Goal: Information Seeking & Learning: Understand process/instructions

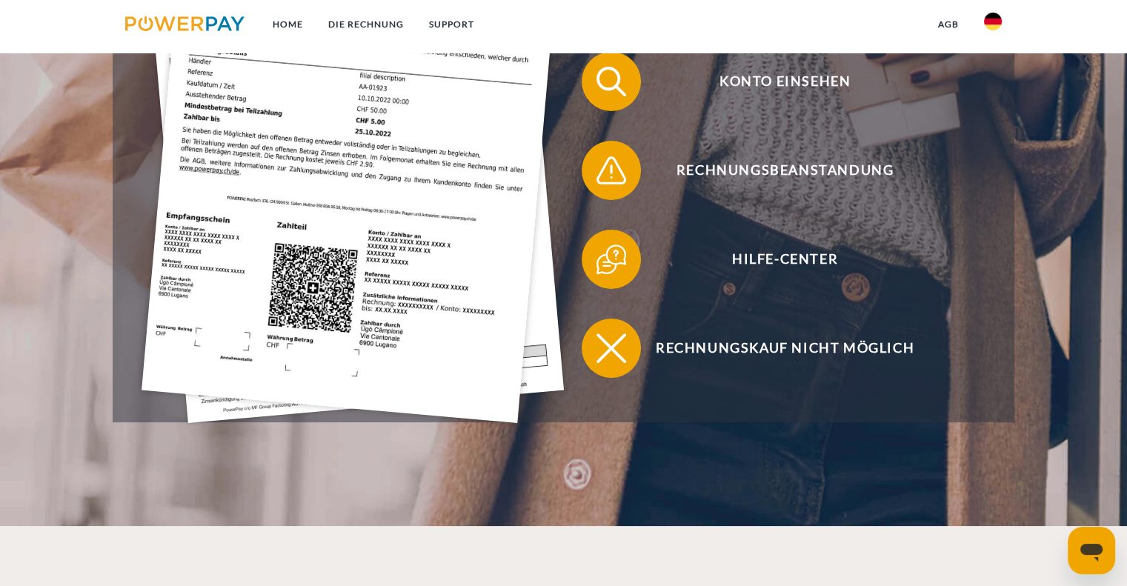
scroll to position [518, 0]
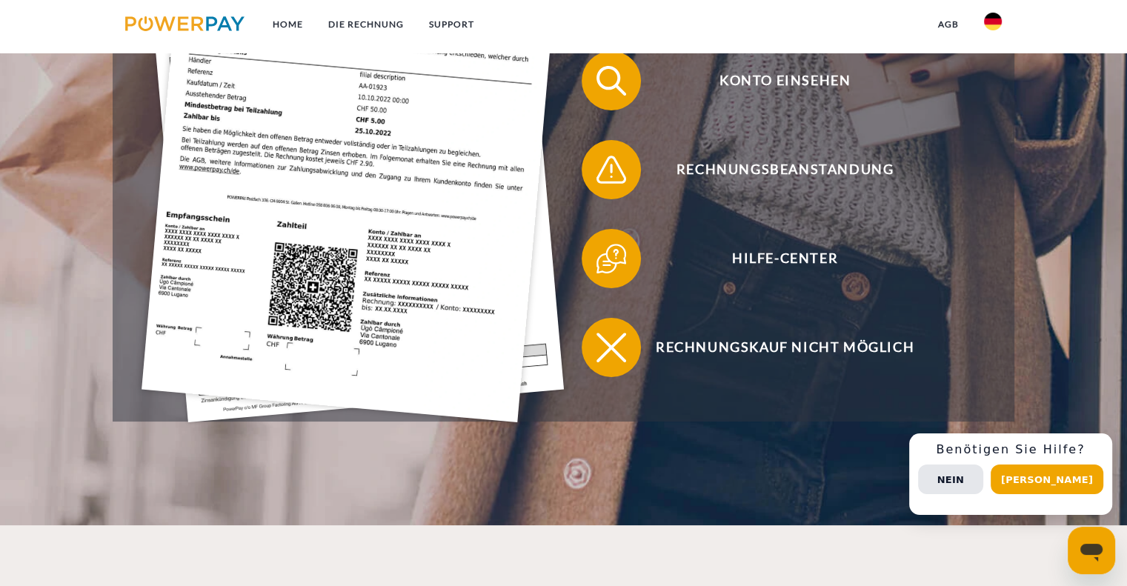
click at [977, 479] on button "Nein" at bounding box center [950, 480] width 65 height 30
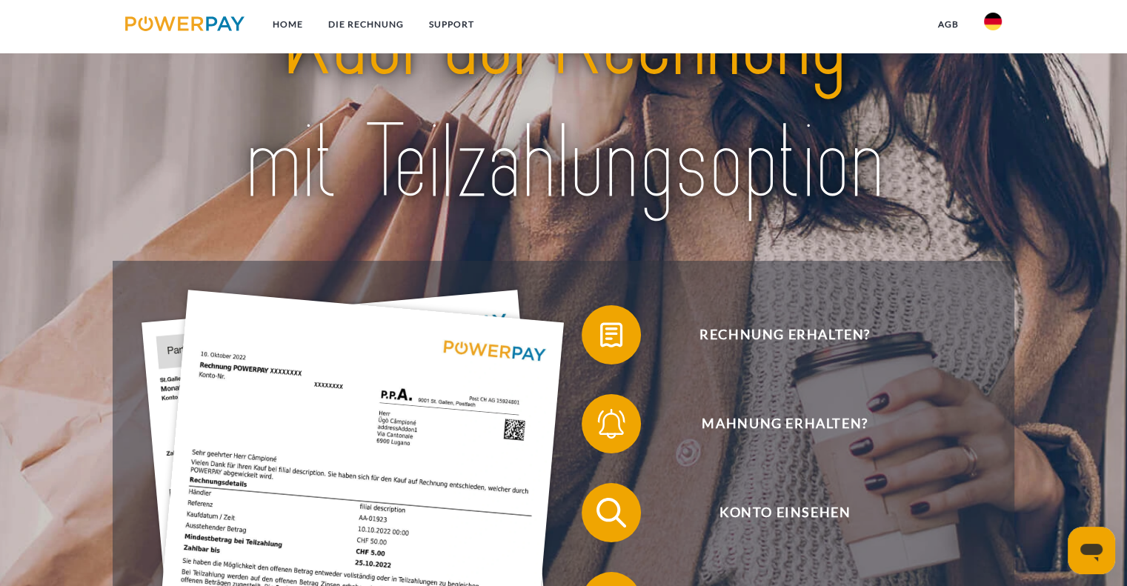
scroll to position [0, 0]
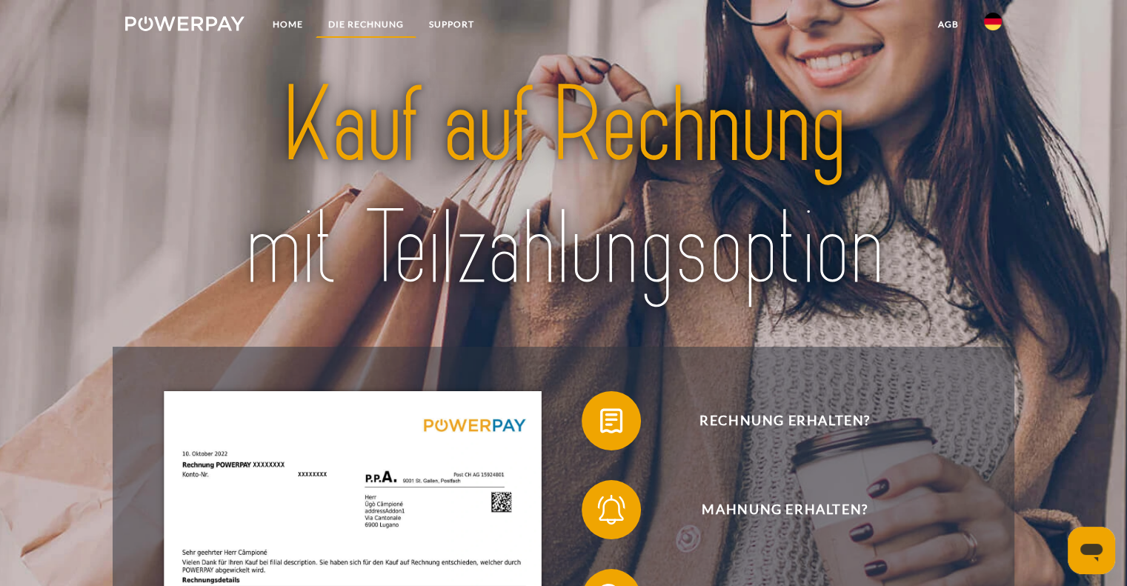
click at [359, 24] on link "DIE RECHNUNG" at bounding box center [366, 24] width 101 height 27
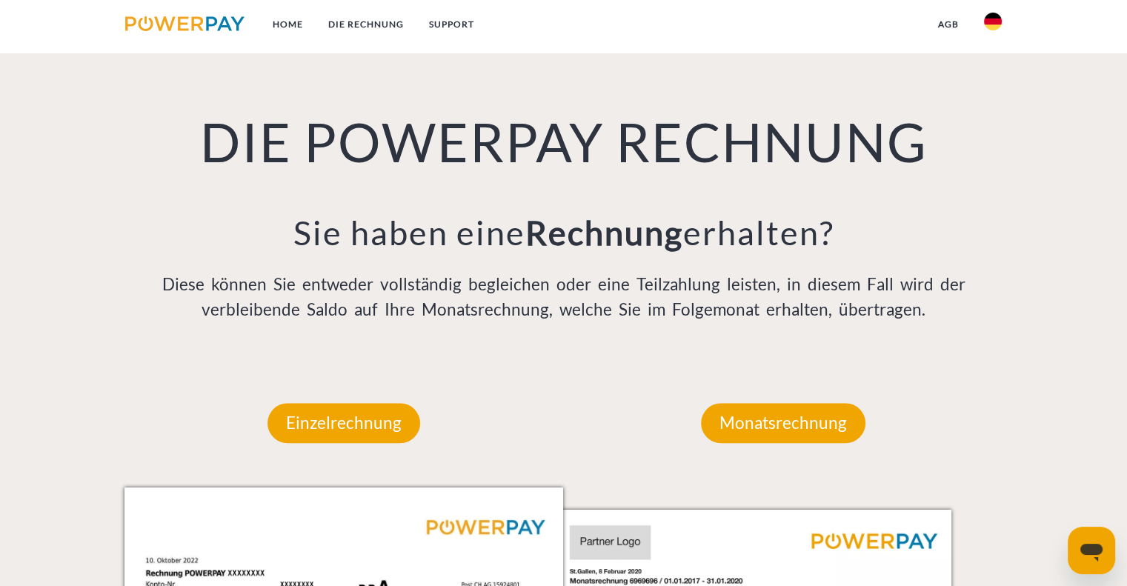
click at [212, 29] on img at bounding box center [184, 23] width 119 height 15
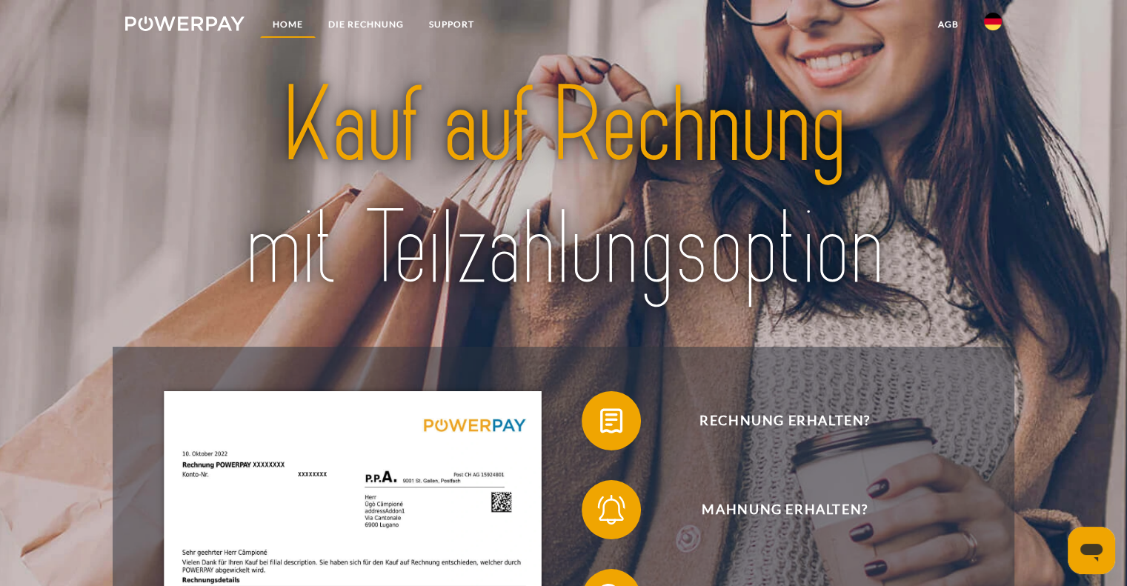
click at [288, 30] on link "Home" at bounding box center [288, 24] width 56 height 27
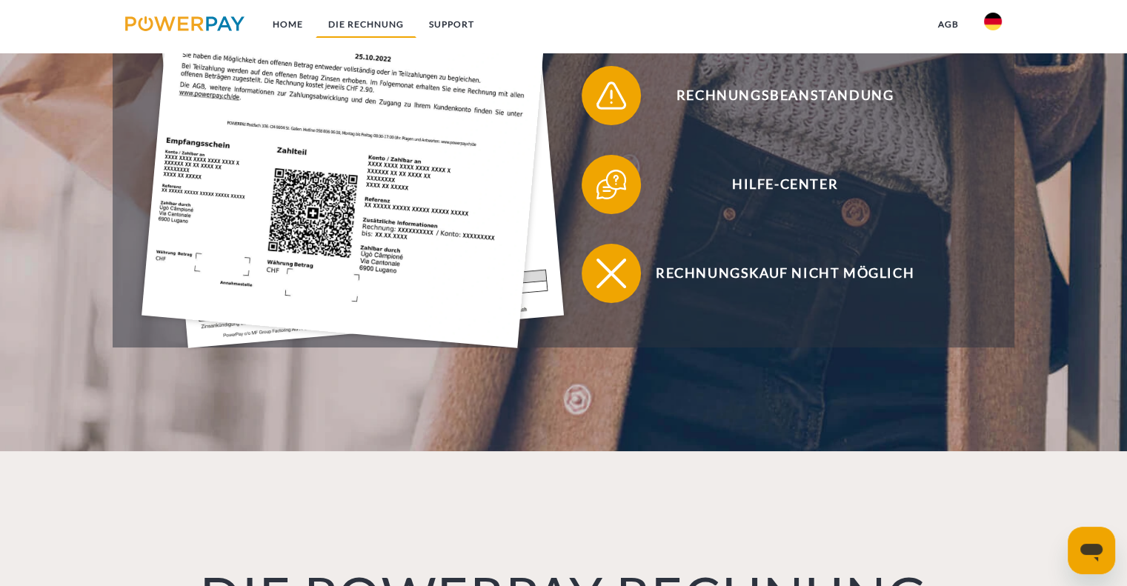
click at [379, 21] on link "DIE RECHNUNG" at bounding box center [366, 24] width 101 height 27
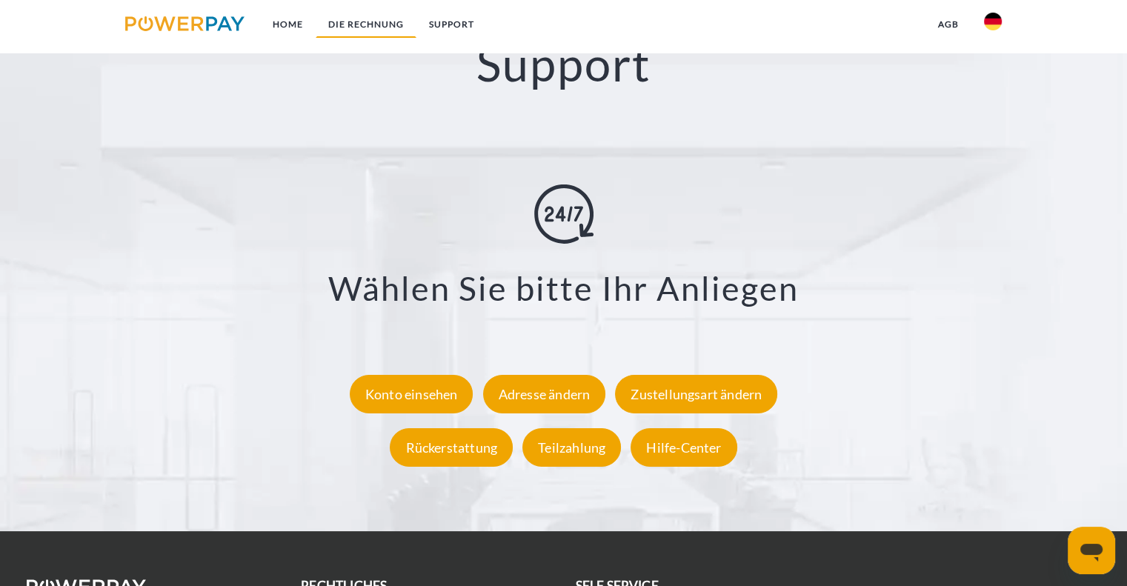
scroll to position [2819, 0]
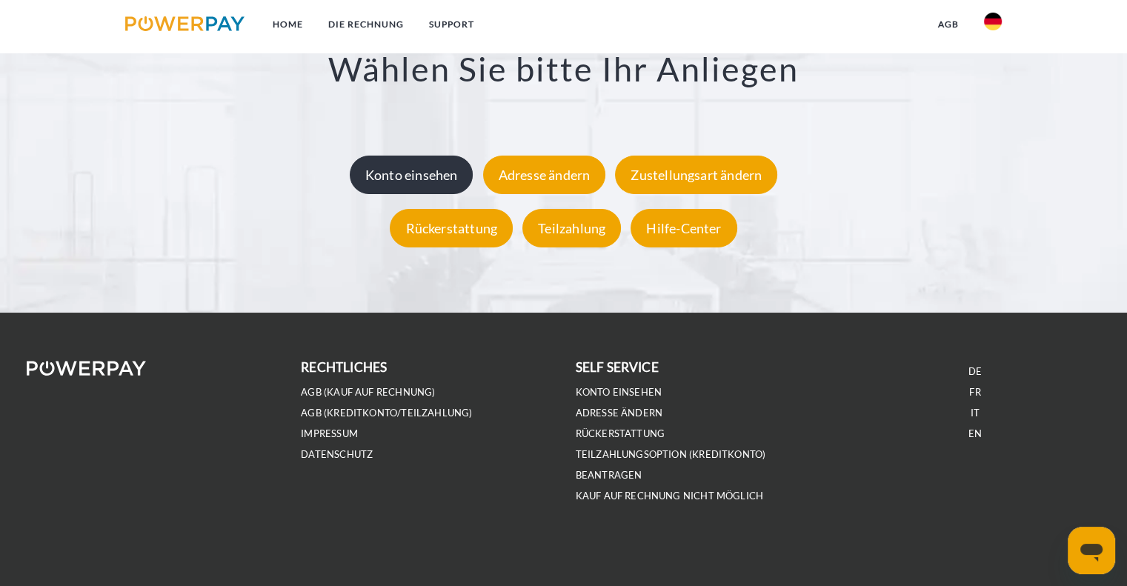
click at [421, 178] on div "Konto einsehen" at bounding box center [412, 175] width 124 height 39
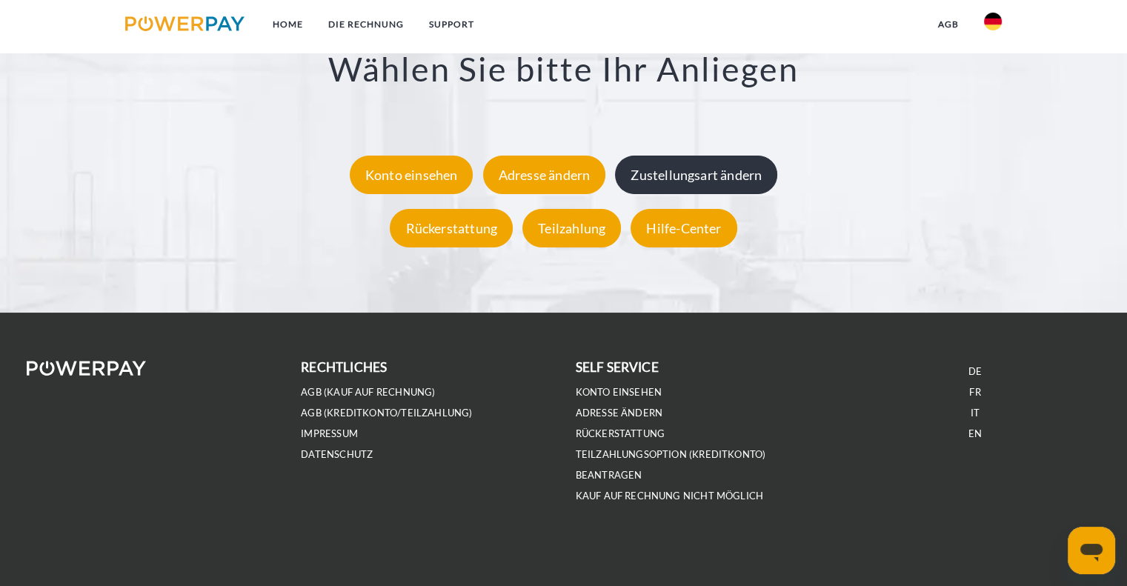
click at [665, 170] on div "Zustellungsart ändern" at bounding box center [696, 175] width 162 height 39
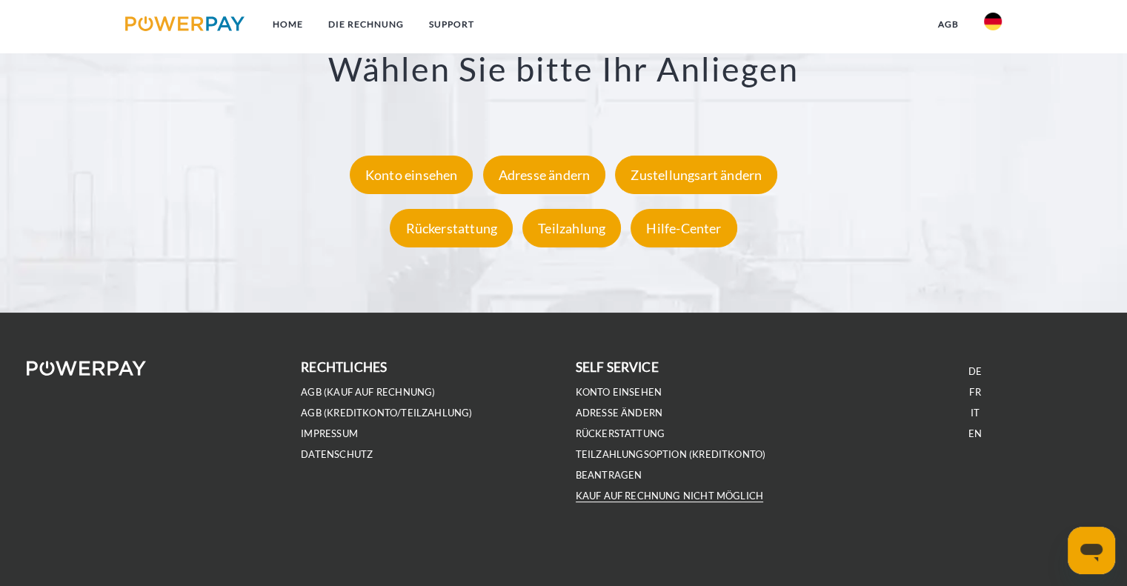
click at [631, 495] on link "Kauf auf Rechnung nicht möglich" at bounding box center [670, 496] width 188 height 13
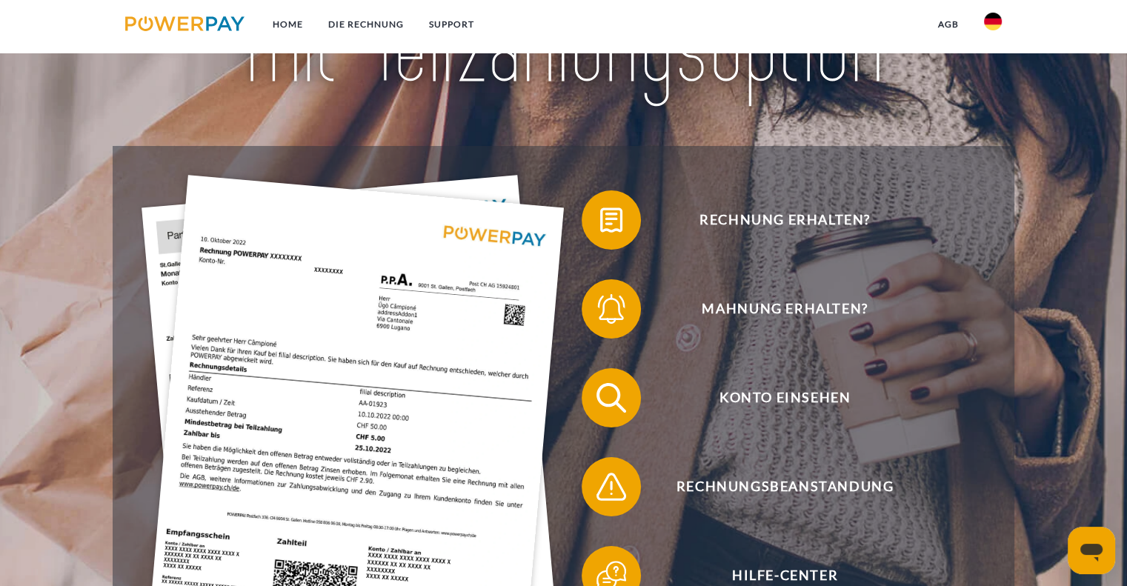
scroll to position [0, 0]
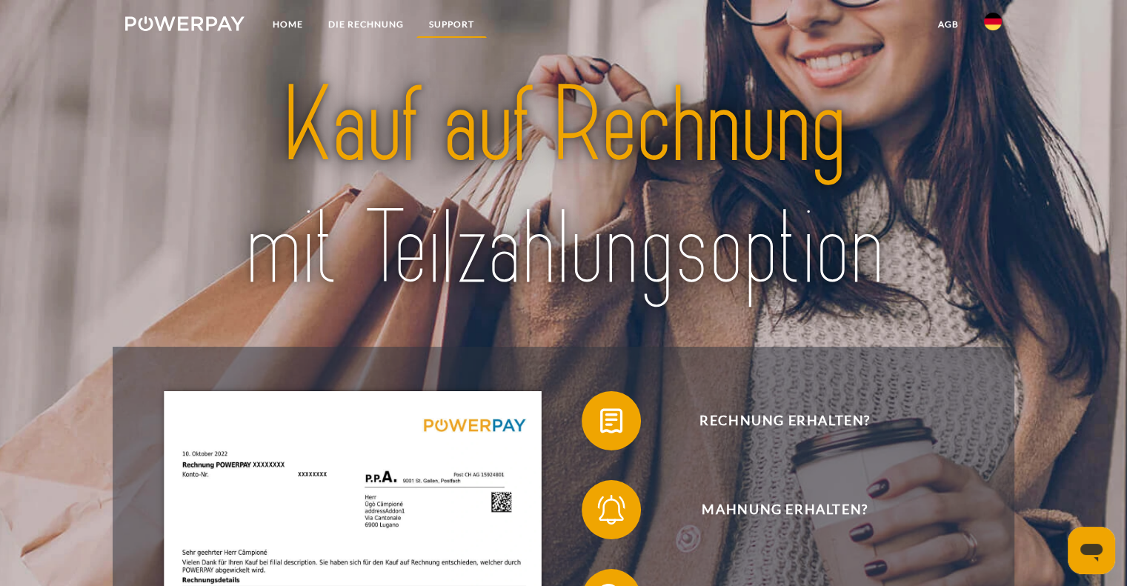
click at [459, 24] on link "SUPPORT" at bounding box center [451, 24] width 70 height 27
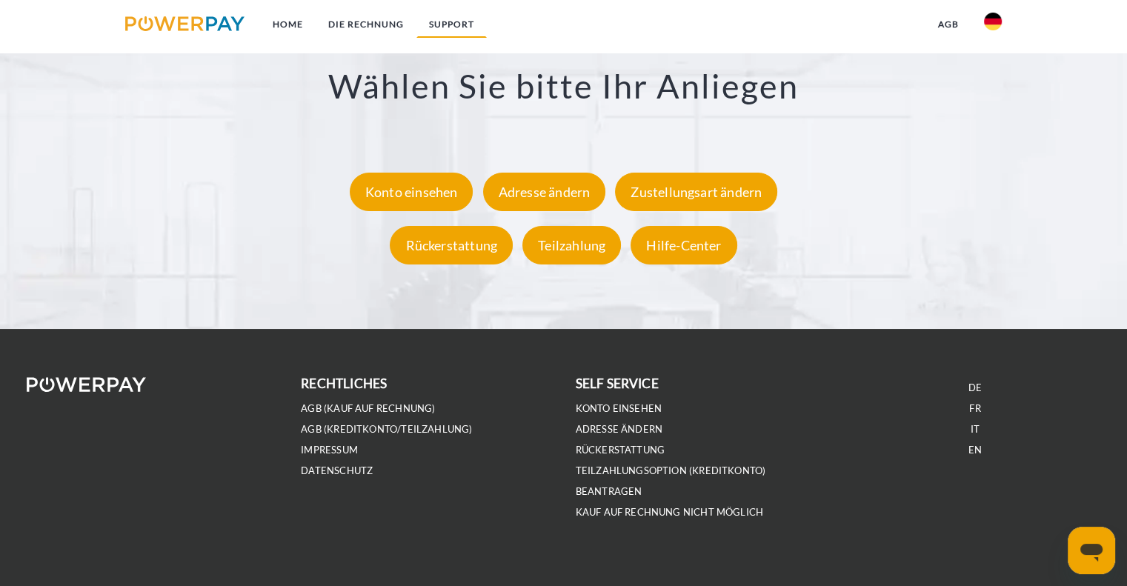
scroll to position [2819, 0]
